Goal: Communication & Community: Ask a question

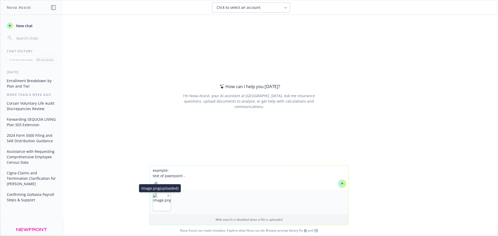
click at [159, 203] on img "button" at bounding box center [162, 202] width 18 height 18
click at [167, 195] on icon "button" at bounding box center [168, 196] width 3 height 3
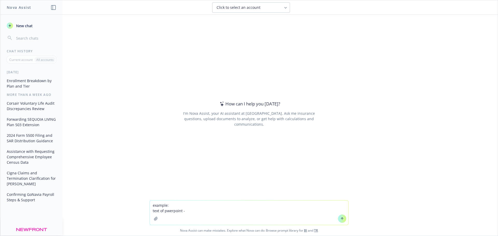
click at [164, 210] on textarea "example: text of pwerpoint -" at bounding box center [249, 213] width 199 height 24
click at [204, 213] on textarea "example: text of powerpoint -" at bounding box center [249, 213] width 199 height 24
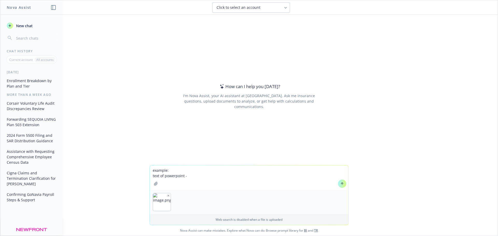
click at [197, 175] on textarea "example: text of powerpoint -" at bounding box center [249, 178] width 199 height 24
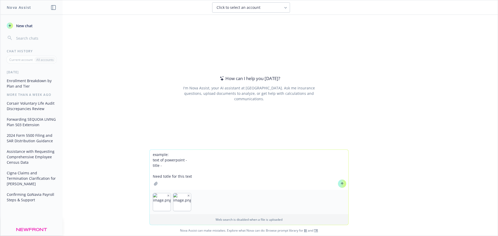
click at [203, 178] on textarea "example: text of powerpoint - title - Need totle for this text" at bounding box center [249, 170] width 199 height 40
paste textarea
type textarea "example: text of powerpoint - title - Need totle for this text -"
click at [342, 185] on icon at bounding box center [342, 184] width 4 height 4
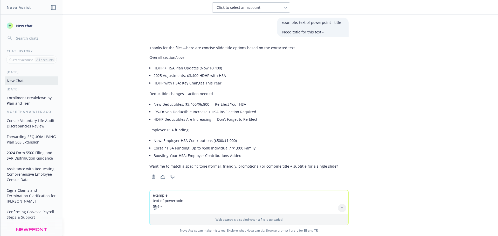
scroll to position [19, 0]
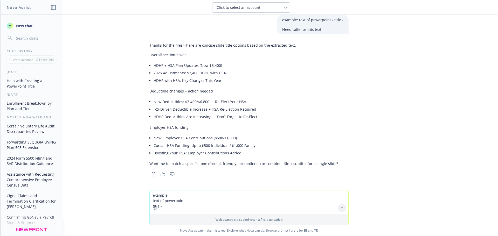
drag, startPoint x: 202, startPoint y: 193, endPoint x: 206, endPoint y: 191, distance: 4.5
click at [204, 193] on textarea "example: text of powerpoint - title - Need totle for this text -" at bounding box center [249, 203] width 199 height 24
type textarea "I"
type textarea "Need title for HSA funding section on a slide showing whats changing in [DATE]"
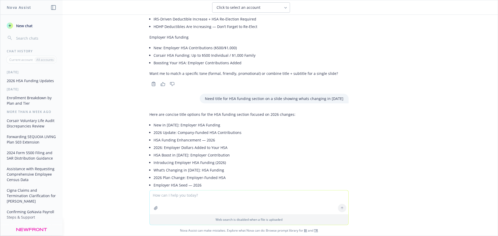
scroll to position [121, 0]
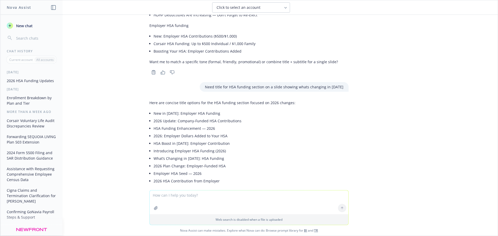
click at [187, 200] on textarea at bounding box center [249, 203] width 199 height 24
paste textarea
type textarea "need title for thsi section -"
click at [340, 183] on icon at bounding box center [342, 184] width 4 height 4
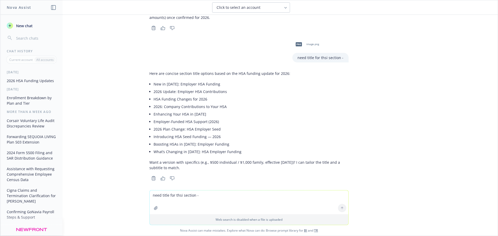
scroll to position [305, 0]
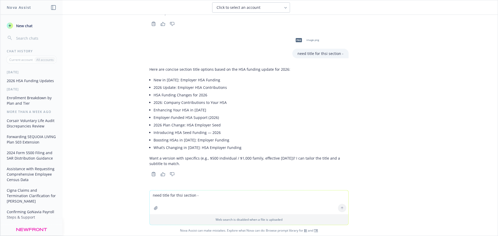
click at [170, 204] on textarea "need title for thsi section -" at bounding box center [249, 203] width 199 height 24
click at [177, 196] on textarea "need title for thsi section -" at bounding box center [249, 203] width 199 height 24
type textarea "ltd section title"
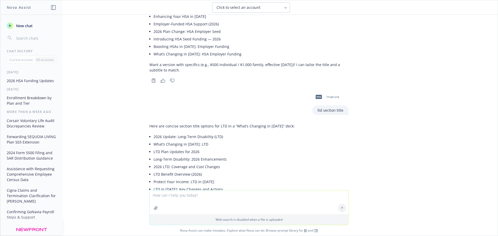
scroll to position [455, 0]
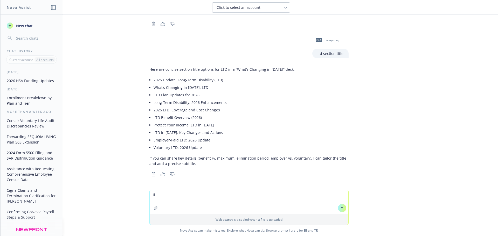
type textarea "t"
type textarea "conciose titke to anounce new post tax option"
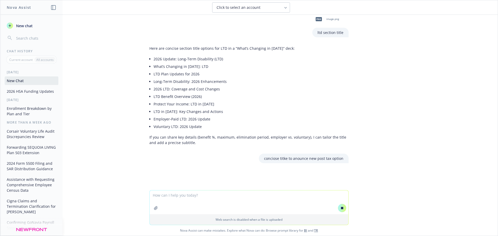
scroll to position [448, 0]
click at [287, 158] on p "conciose titke to anounce new post tax option" at bounding box center [303, 158] width 79 height 5
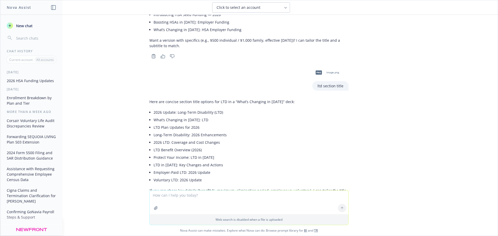
scroll to position [350, 0]
